Goal: Information Seeking & Learning: Learn about a topic

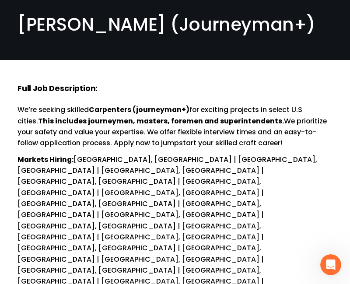
scroll to position [34, 0]
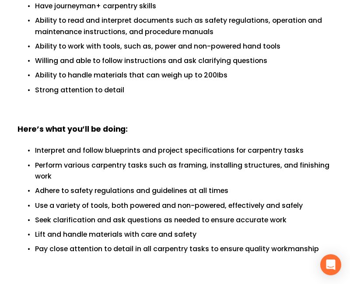
scroll to position [464, 0]
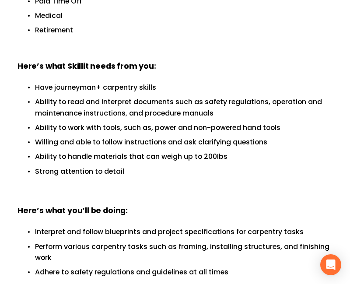
scroll to position [399, 0]
